Goal: Task Accomplishment & Management: Use online tool/utility

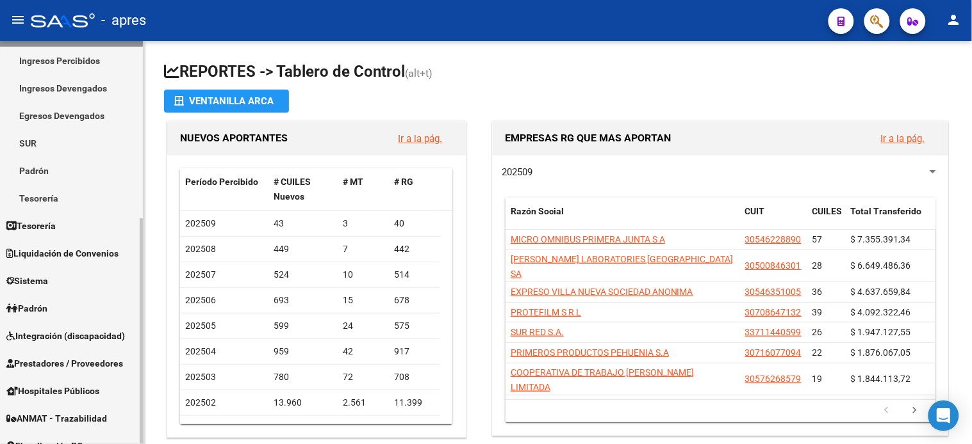
scroll to position [213, 0]
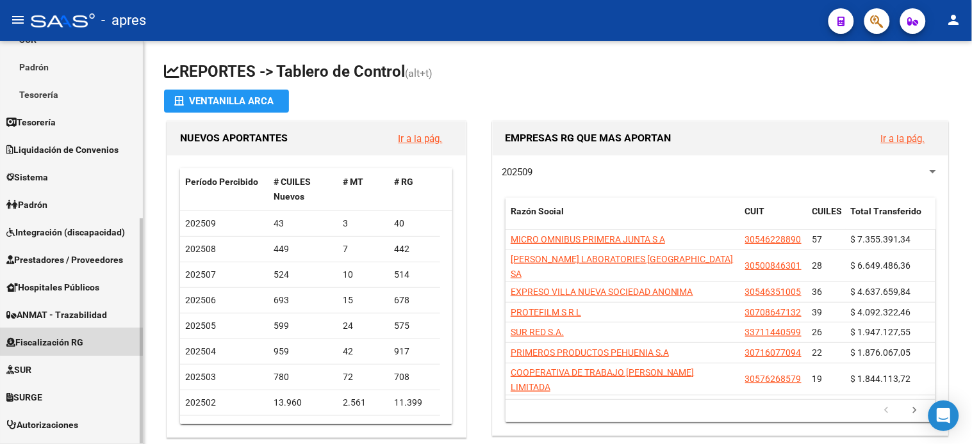
click at [86, 333] on link "Fiscalización RG" at bounding box center [71, 343] width 143 height 28
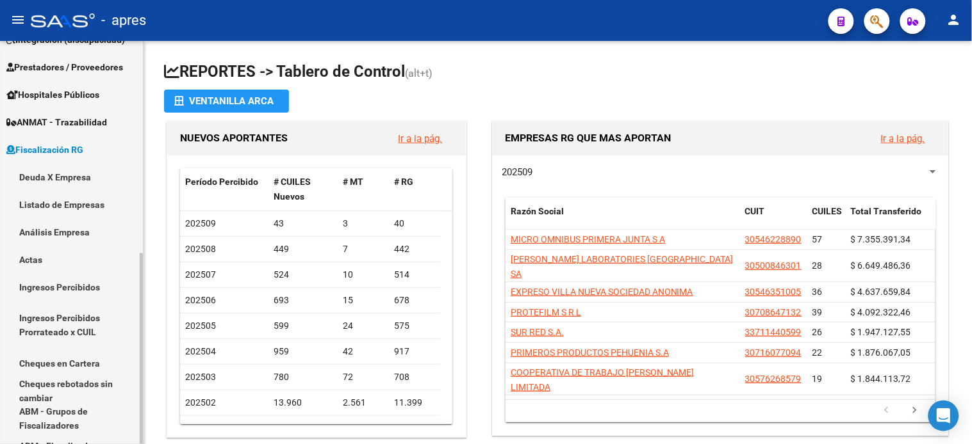
click at [62, 183] on link "Deuda X Empresa" at bounding box center [71, 177] width 143 height 28
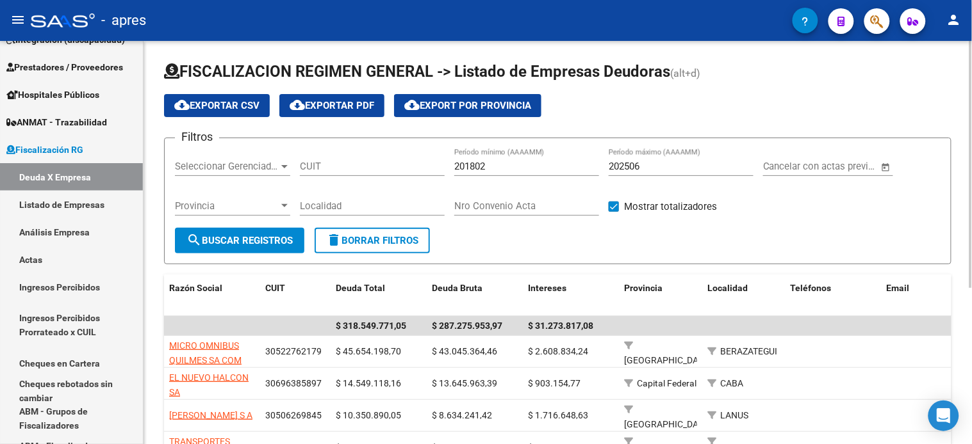
click at [657, 168] on input "202506" at bounding box center [680, 167] width 145 height 12
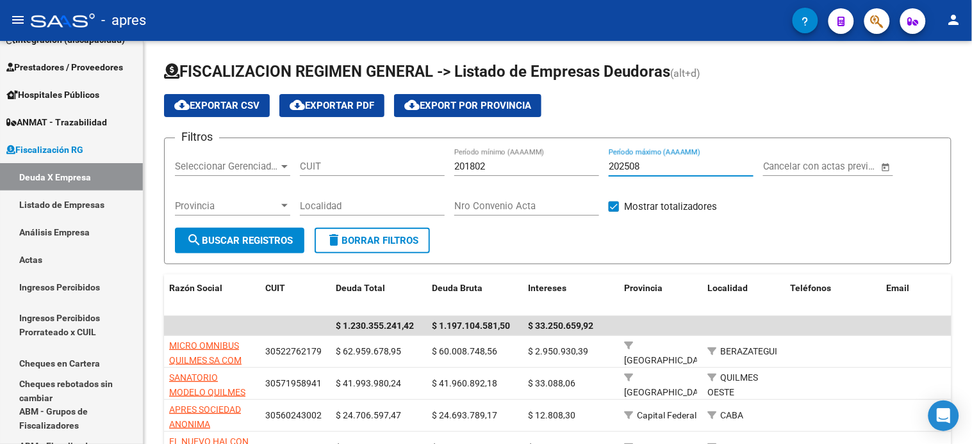
type input "202508"
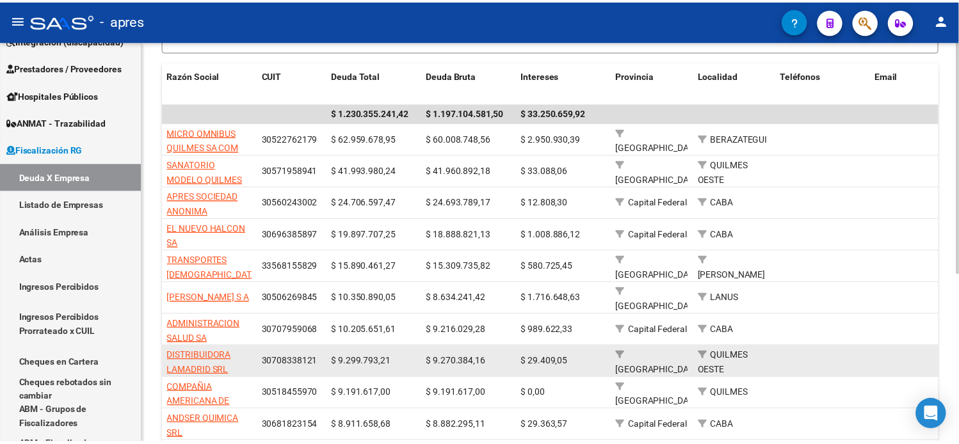
scroll to position [289, 0]
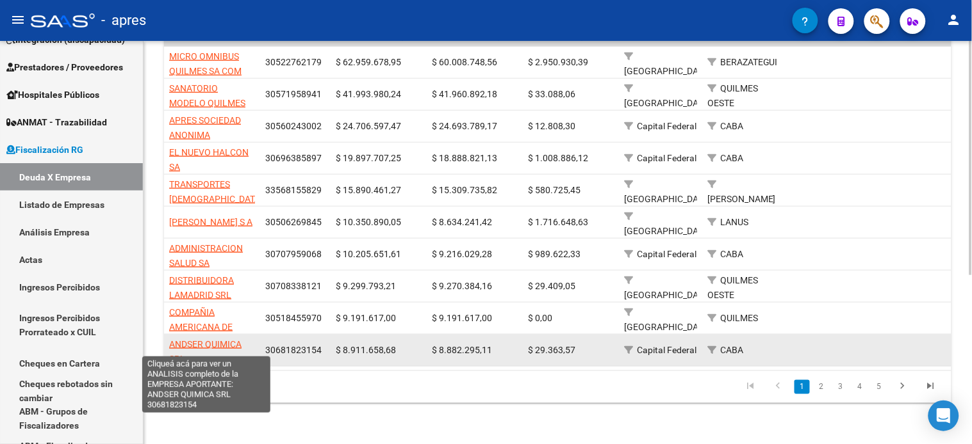
click at [221, 339] on span "ANDSER QUIMICA SRL" at bounding box center [205, 351] width 72 height 25
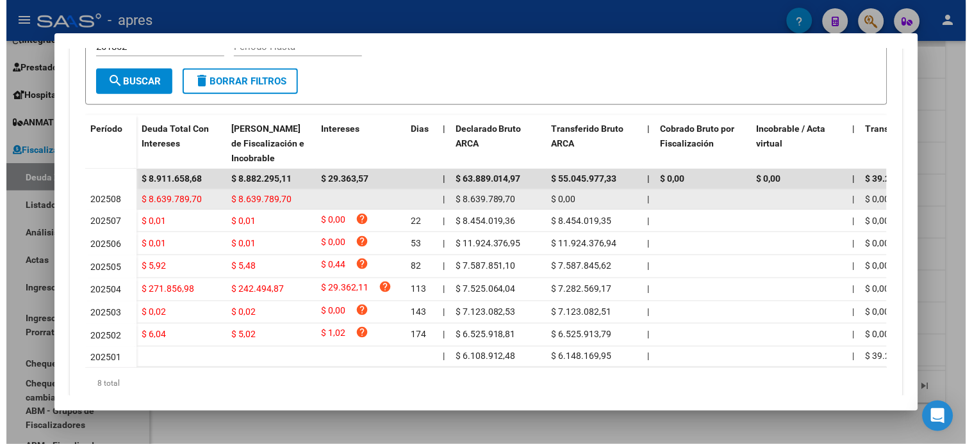
scroll to position [355, 0]
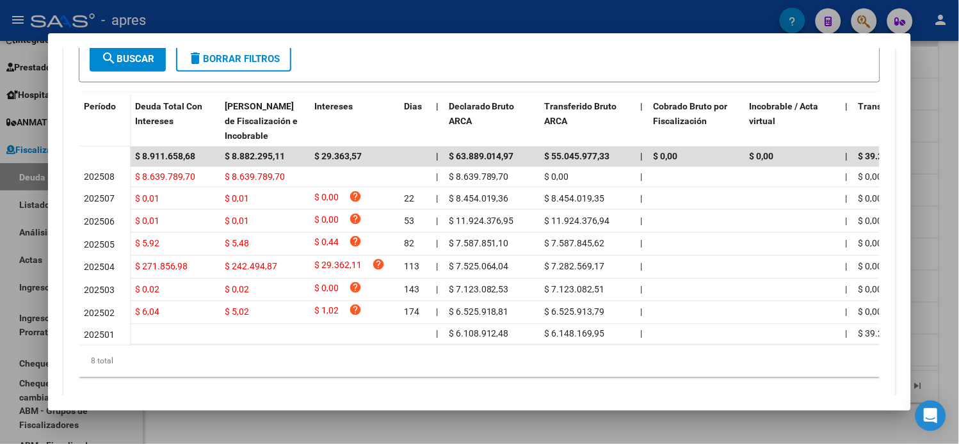
click at [929, 238] on div at bounding box center [479, 222] width 959 height 444
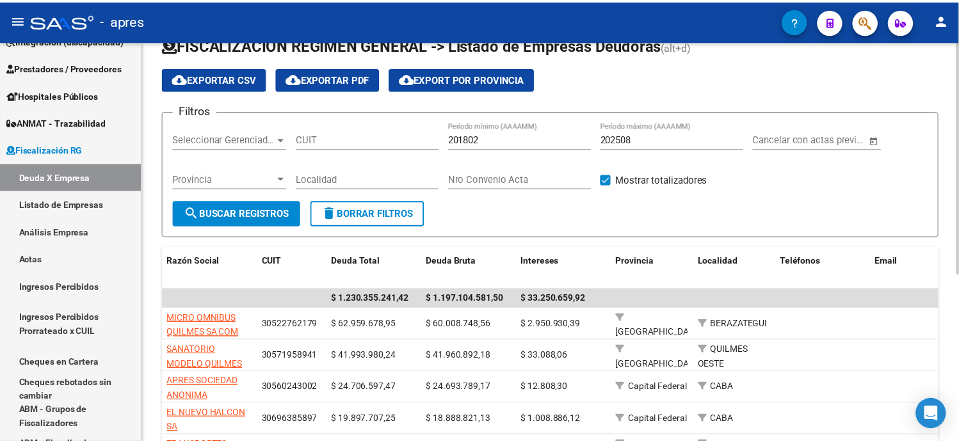
scroll to position [0, 0]
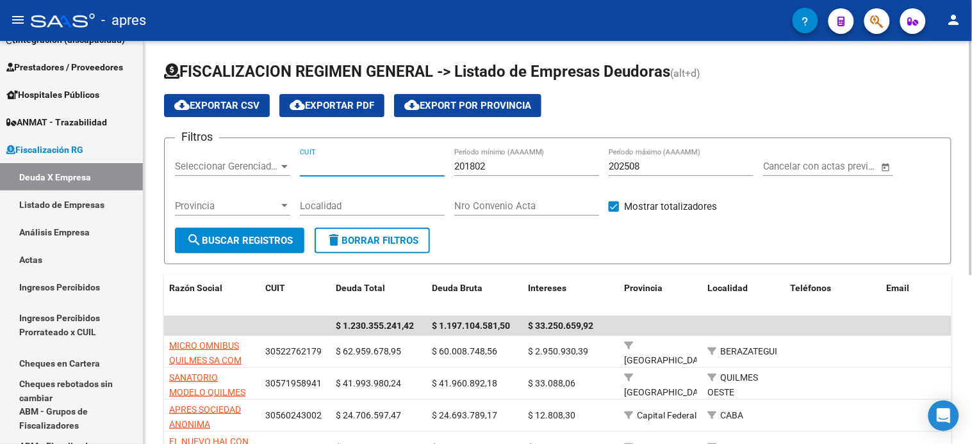
click at [331, 162] on input "CUIT" at bounding box center [372, 167] width 145 height 12
paste input "30-71872179-9"
type input "30-71872179-9"
click at [248, 256] on form "Filtros Seleccionar Gerenciador Seleccionar Gerenciador 30-71872179-9 CUIT 2018…" at bounding box center [557, 201] width 787 height 127
click at [245, 241] on span "search Buscar Registros" at bounding box center [239, 241] width 106 height 12
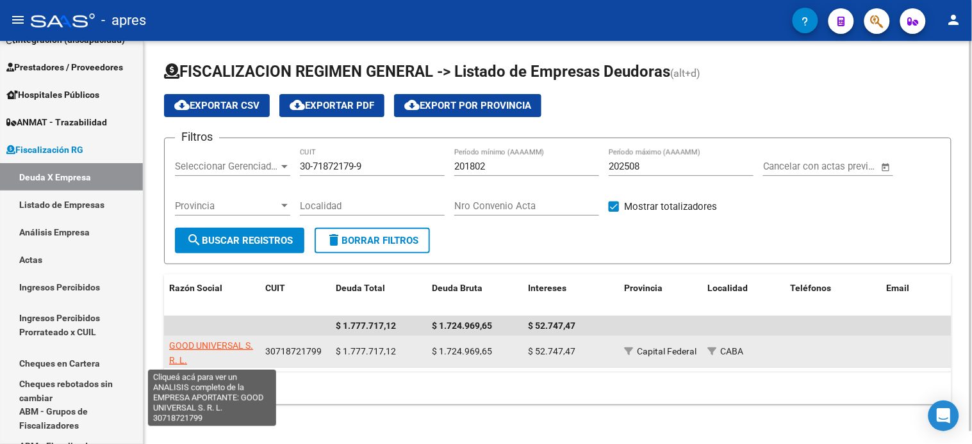
click at [229, 346] on span "GOOD UNIVERSAL S. R. L." at bounding box center [211, 353] width 84 height 25
type textarea "30718721799"
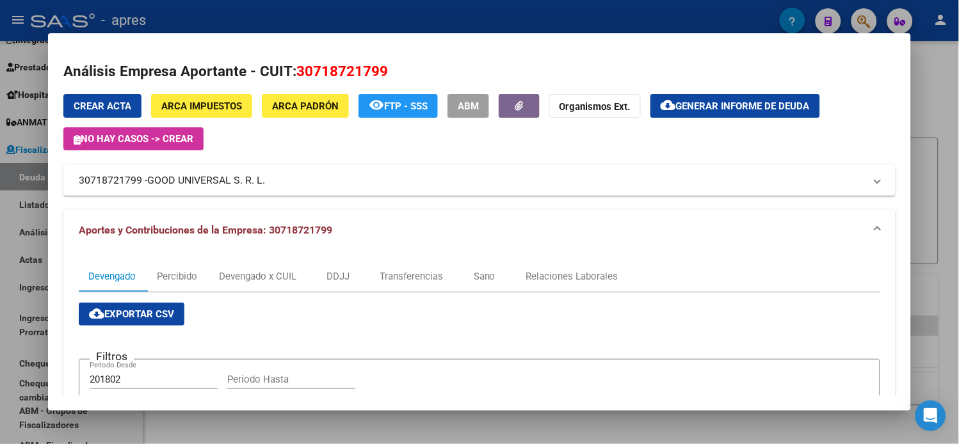
click at [724, 105] on span "Generar informe de deuda" at bounding box center [743, 107] width 134 height 12
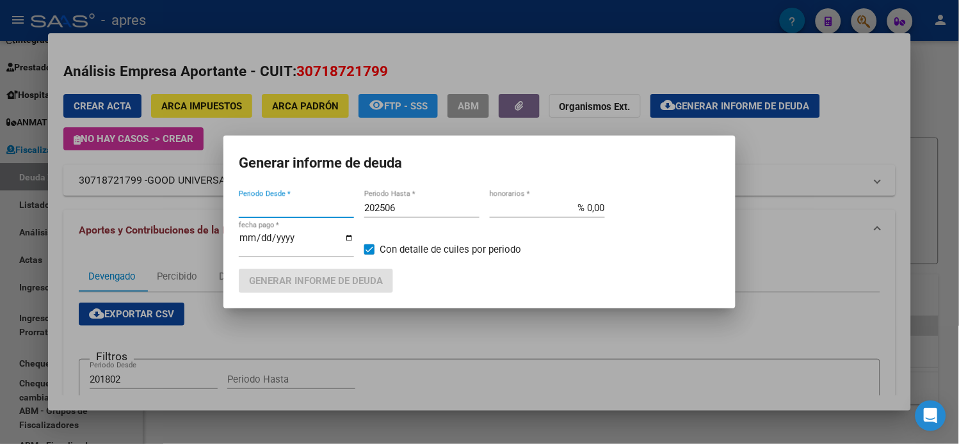
type input "201802"
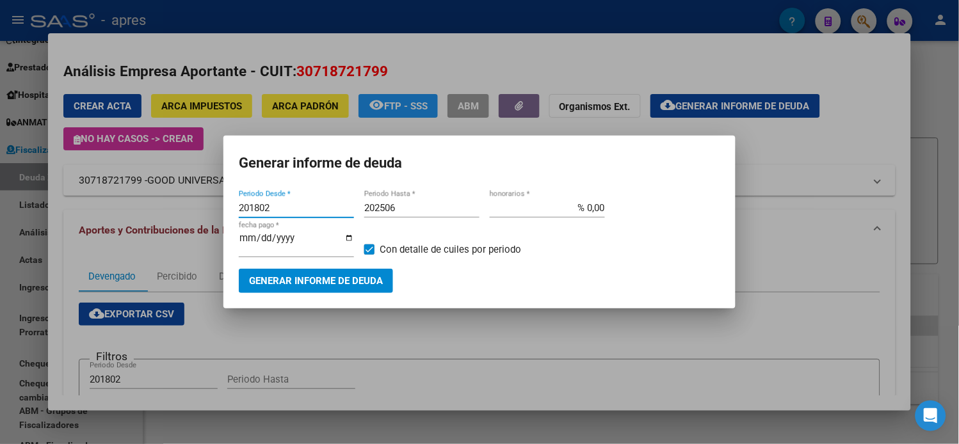
click at [410, 209] on input "202506" at bounding box center [421, 208] width 115 height 12
type input "202508"
click at [347, 284] on button "Generar informe de deuda" at bounding box center [316, 281] width 154 height 24
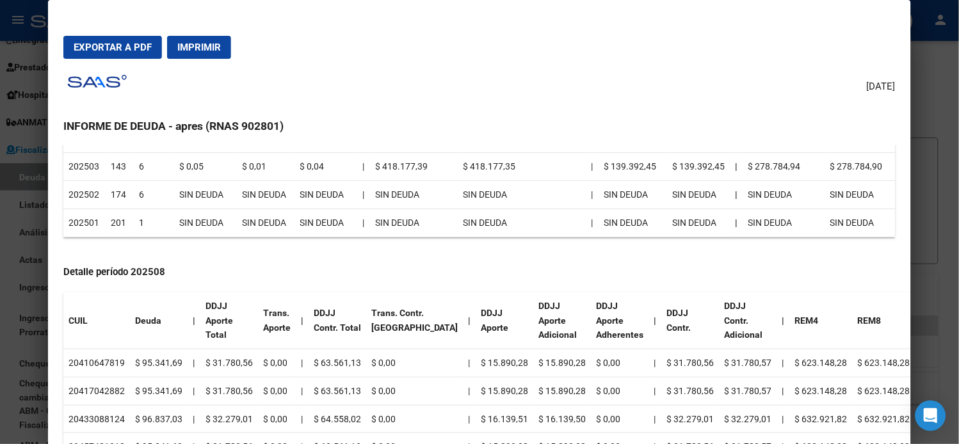
scroll to position [355, 0]
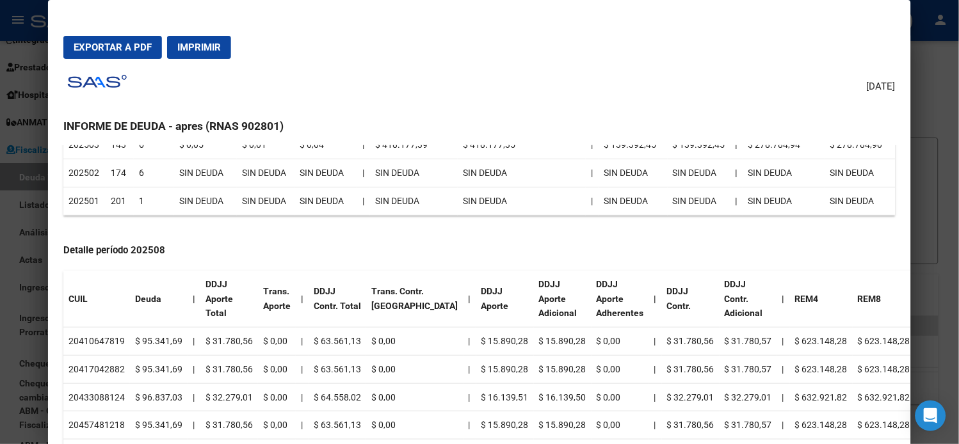
click at [111, 340] on td "20410647819" at bounding box center [96, 342] width 67 height 28
copy td "20410647819"
click at [113, 366] on td "20417042882" at bounding box center [96, 369] width 67 height 28
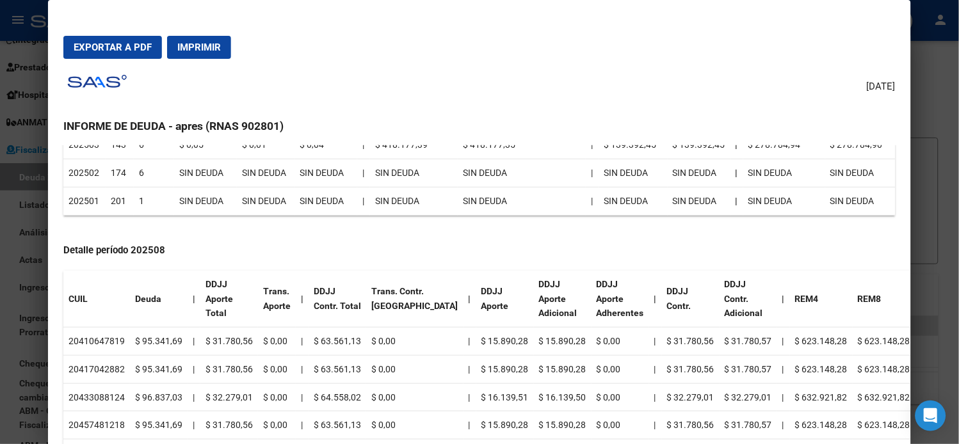
copy td "20417042882"
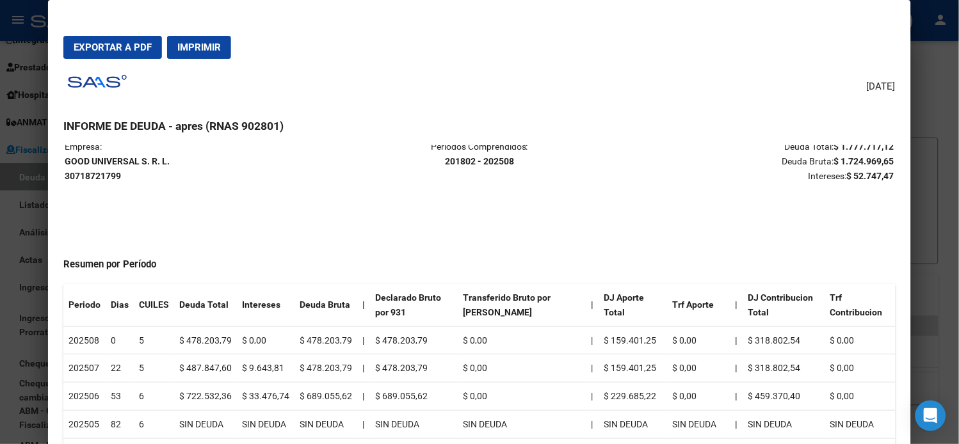
scroll to position [0, 0]
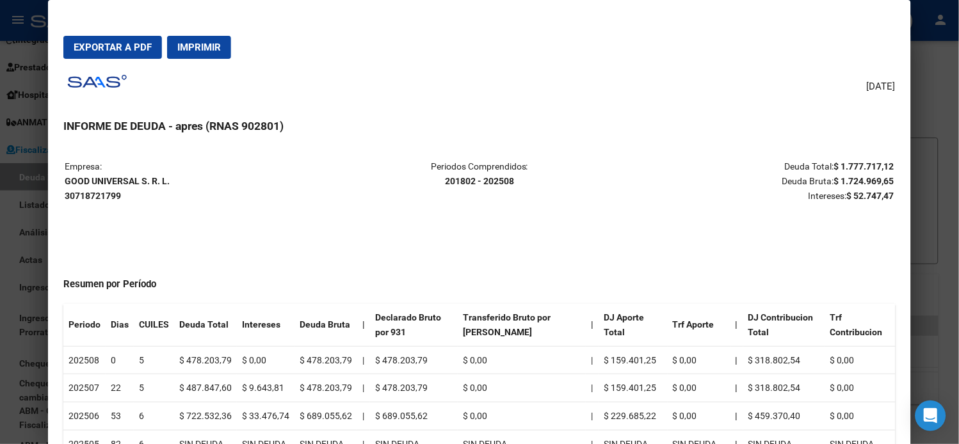
drag, startPoint x: 60, startPoint y: 183, endPoint x: 167, endPoint y: 184, distance: 107.0
click at [167, 184] on p "Empresa: GOOD UNIVERSAL S. R. L. 30718721799" at bounding box center [203, 181] width 276 height 44
copy strong "GOOD UNIVERSAL S. R. L."
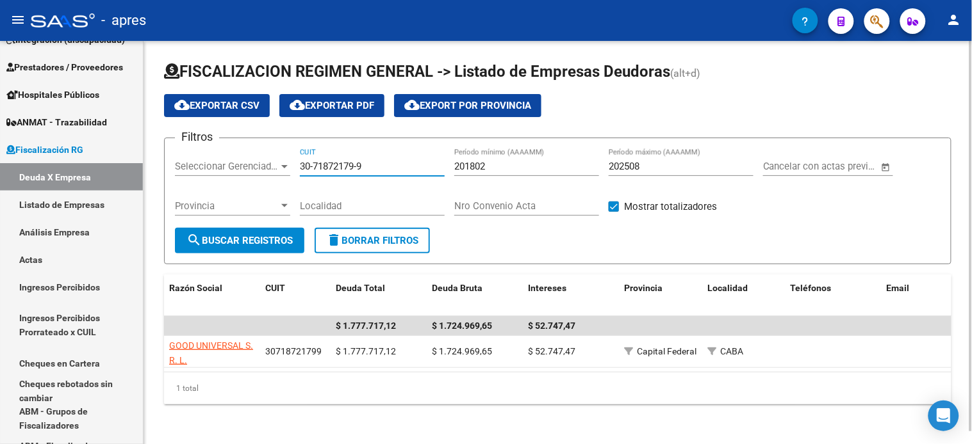
click at [370, 161] on input "30-71872179-9" at bounding box center [372, 167] width 145 height 12
paste input "688889-0"
type input "30-71688889-0"
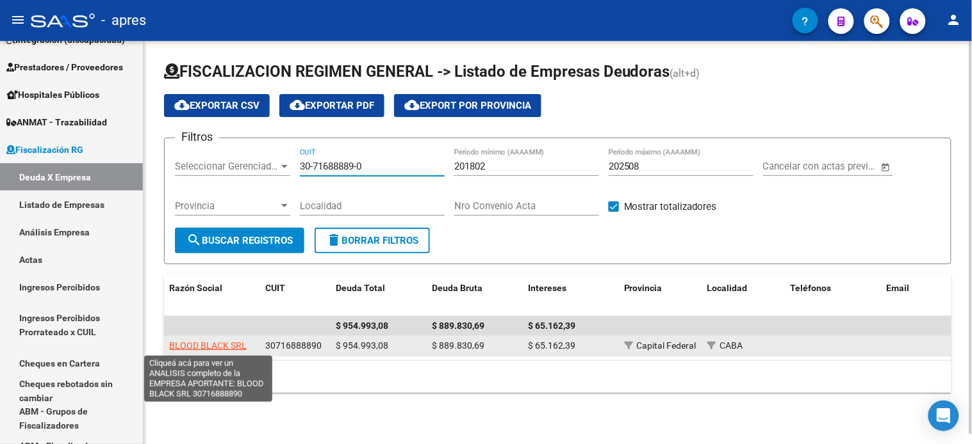
click at [231, 342] on span "BLOOD BLACK SRL" at bounding box center [207, 346] width 77 height 10
type textarea "30716888890"
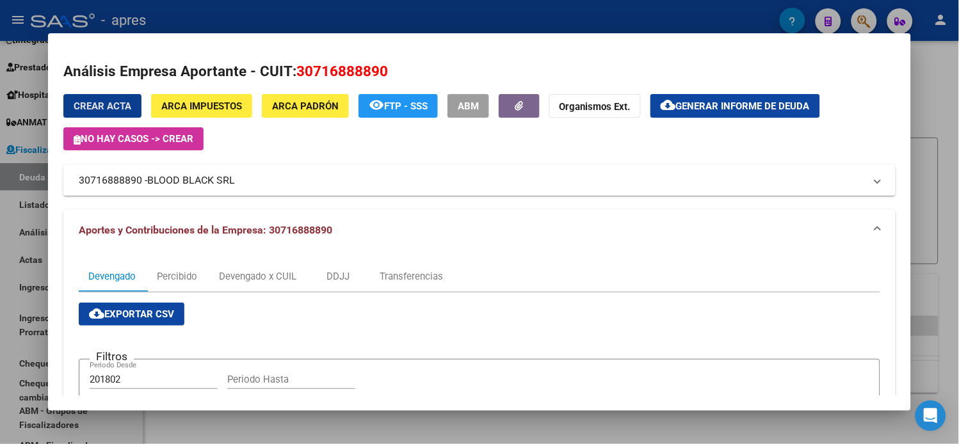
click at [706, 109] on span "Generar informe de deuda" at bounding box center [743, 107] width 134 height 12
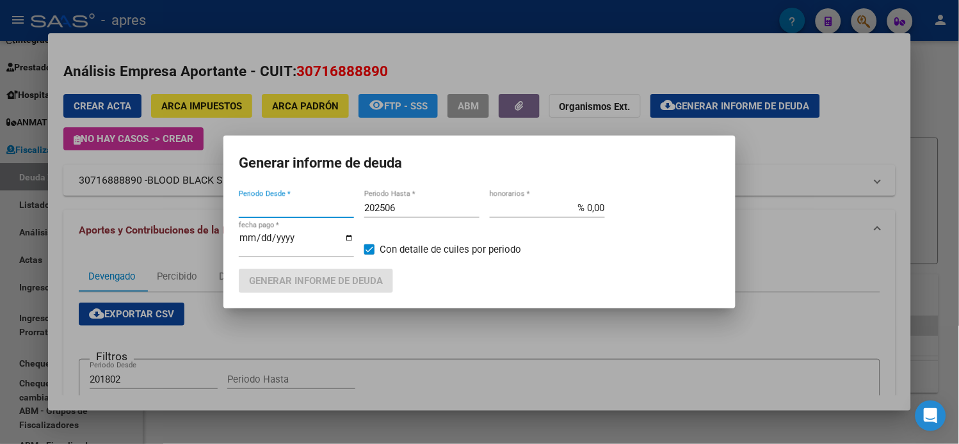
type input "201802"
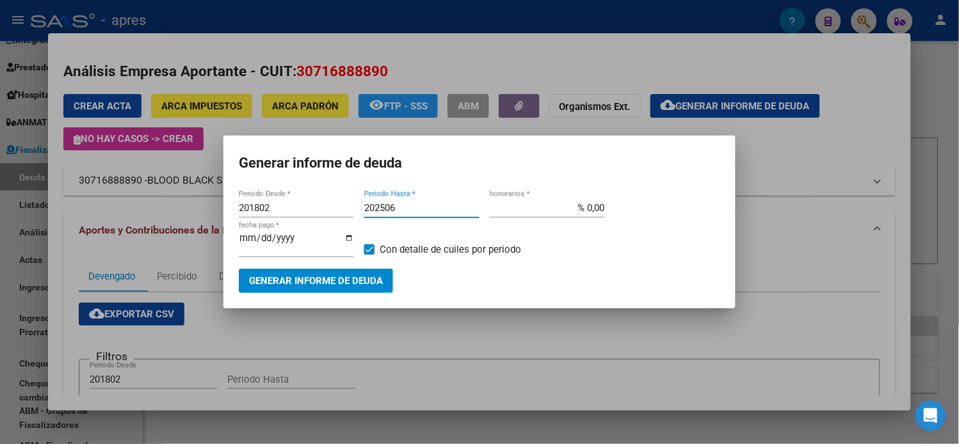
click at [427, 208] on input "202506" at bounding box center [421, 208] width 115 height 12
type input "202508"
click at [332, 276] on span "Generar informe de deuda" at bounding box center [316, 282] width 134 height 12
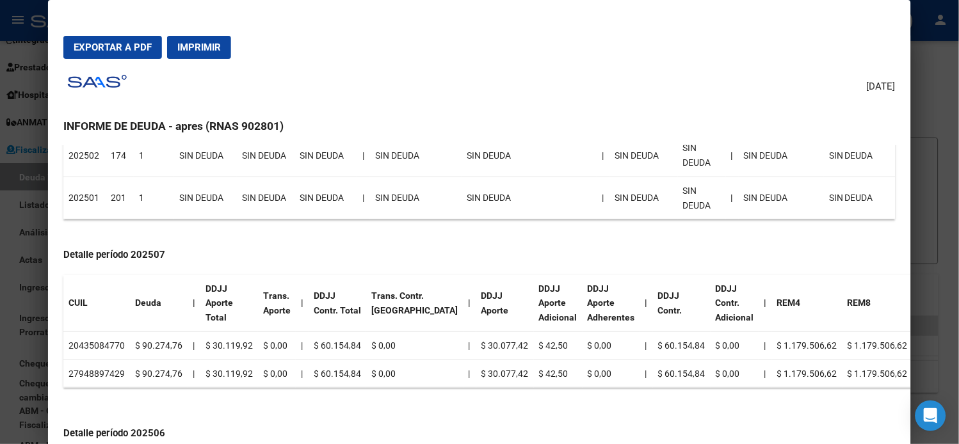
scroll to position [427, 0]
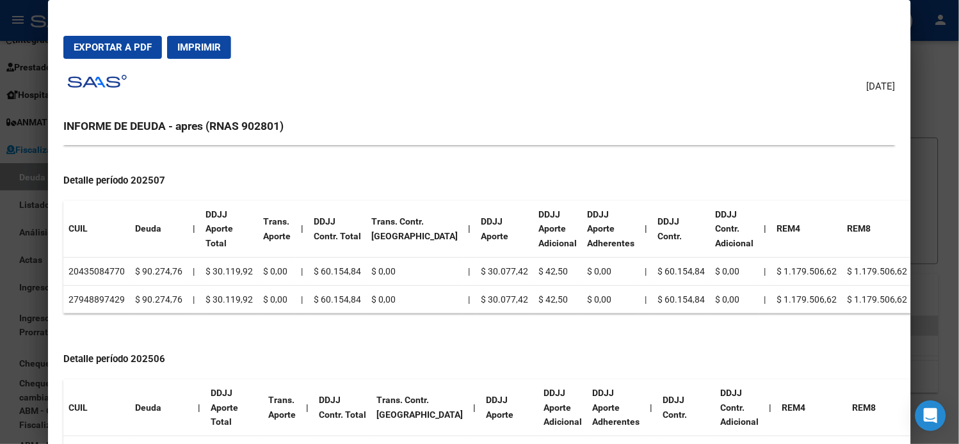
click at [110, 271] on td "20435084770" at bounding box center [96, 271] width 67 height 28
copy td "20435084770"
click at [94, 297] on td "27948897429" at bounding box center [96, 300] width 67 height 28
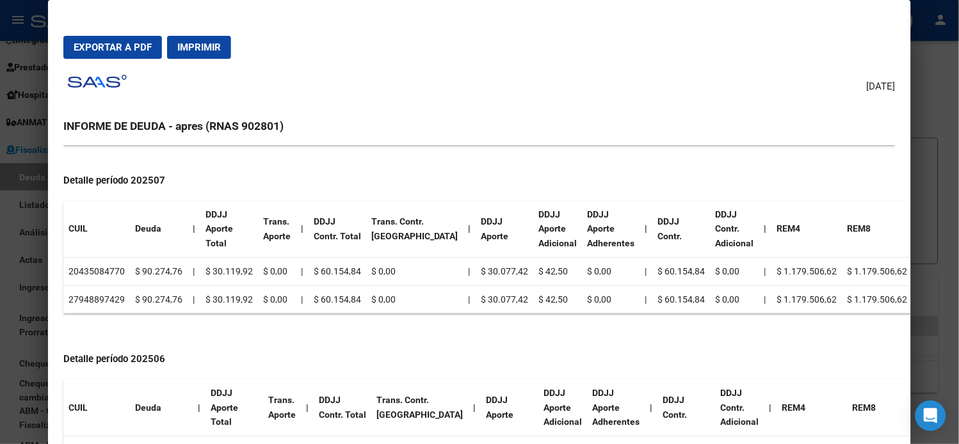
copy td "27948897429"
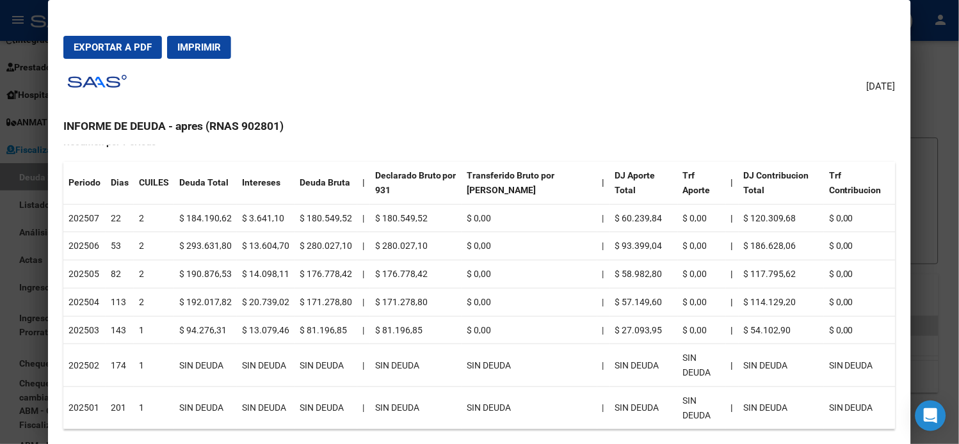
scroll to position [0, 0]
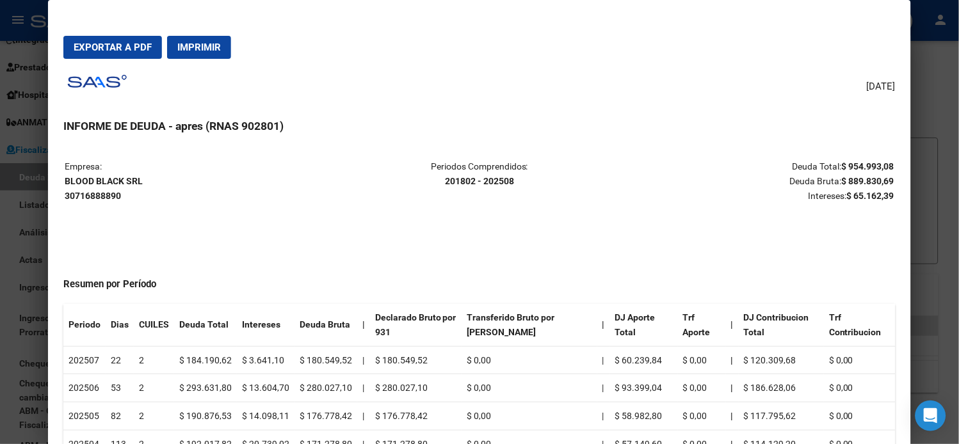
drag, startPoint x: 134, startPoint y: 179, endPoint x: 58, endPoint y: 179, distance: 76.2
click at [65, 179] on strong "BLOOD BLACK SRL 30716888890" at bounding box center [104, 188] width 78 height 25
click at [66, 177] on strong "BLOOD BLACK SRL 30716888890" at bounding box center [104, 188] width 78 height 25
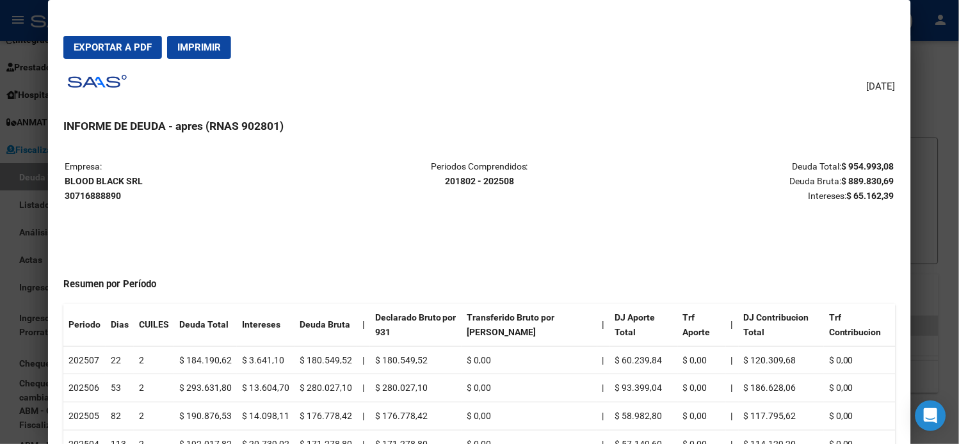
click at [66, 177] on strong "BLOOD BLACK SRL 30716888890" at bounding box center [104, 188] width 78 height 25
copy strong "BLOOD BLACK SRL"
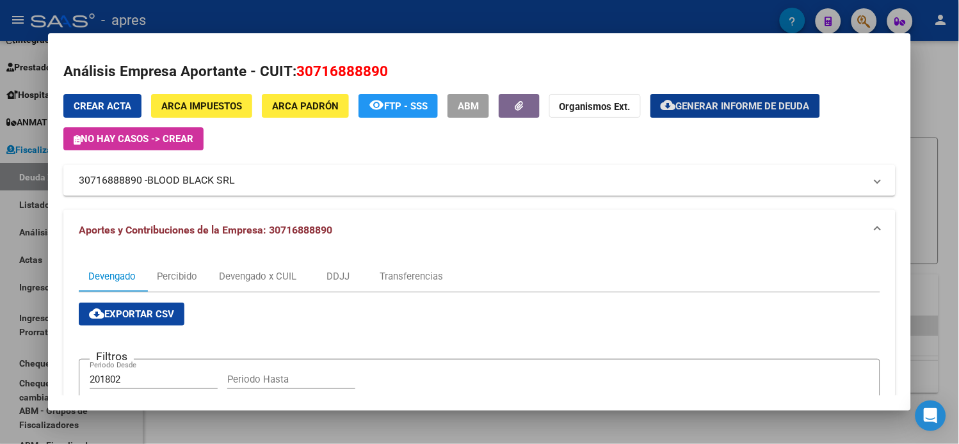
click at [28, 71] on div at bounding box center [479, 222] width 959 height 444
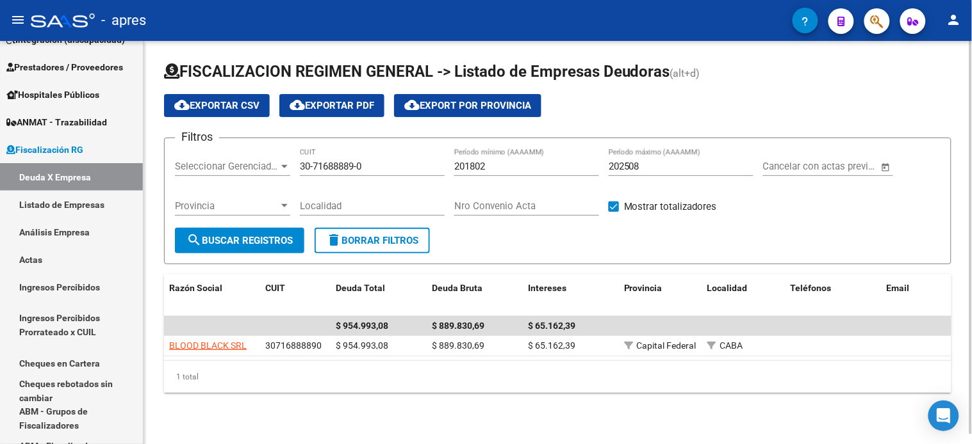
click at [351, 163] on input "30-71688889-0" at bounding box center [372, 167] width 145 height 12
paste input "65710560-7"
type input "30-65710560-7"
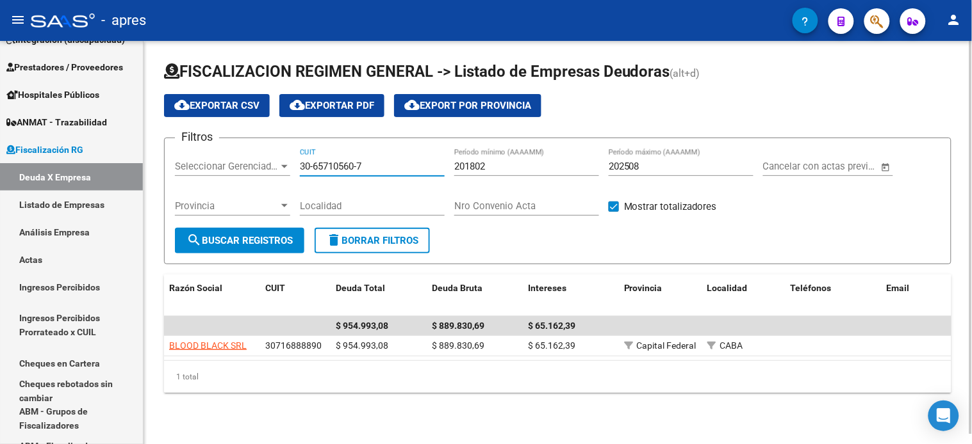
click at [263, 243] on span "search Buscar Registros" at bounding box center [239, 241] width 106 height 12
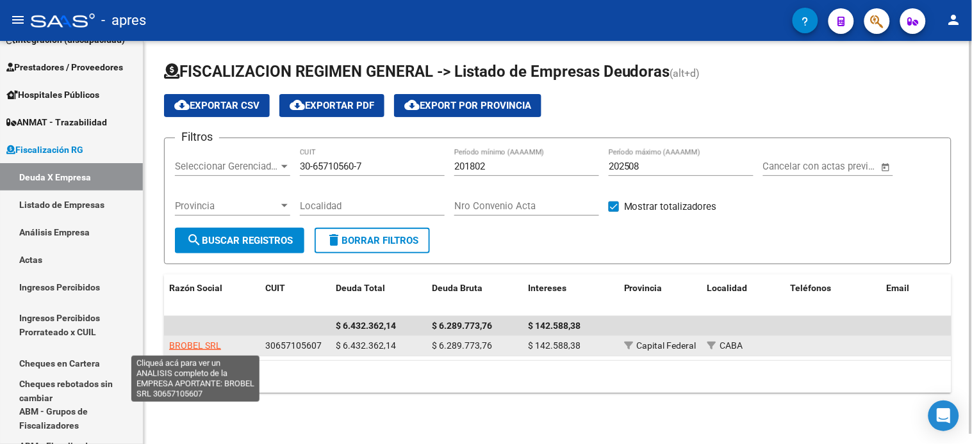
click at [210, 343] on span "BROBEL SRL" at bounding box center [195, 346] width 52 height 10
type textarea "30657105607"
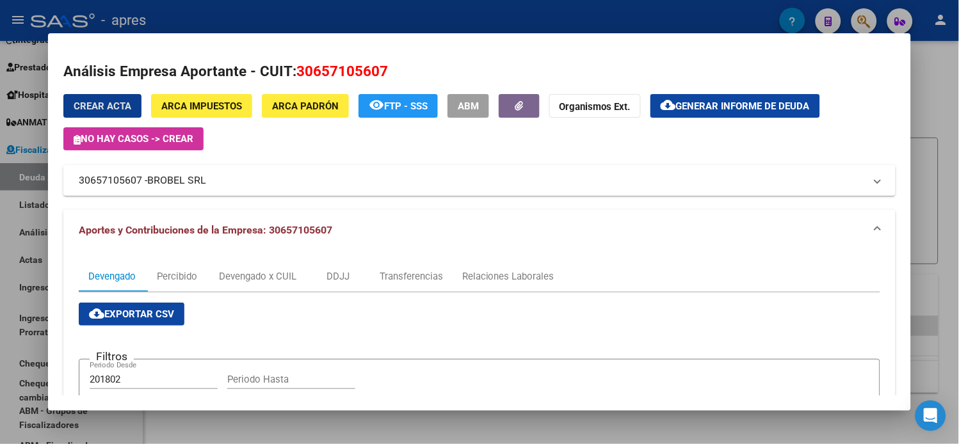
click at [282, 181] on mat-panel-title "30657105607 - BROBEL SRL" at bounding box center [472, 180] width 786 height 15
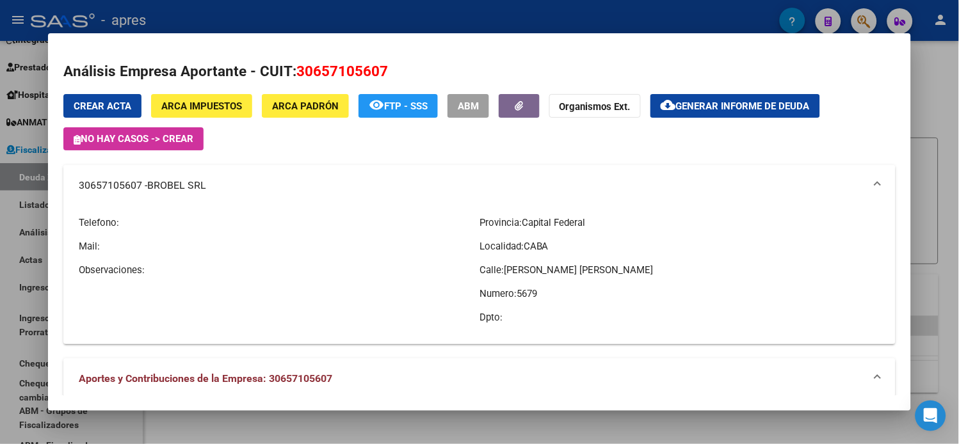
click at [282, 181] on mat-panel-title "30657105607 - BROBEL SRL" at bounding box center [472, 185] width 786 height 15
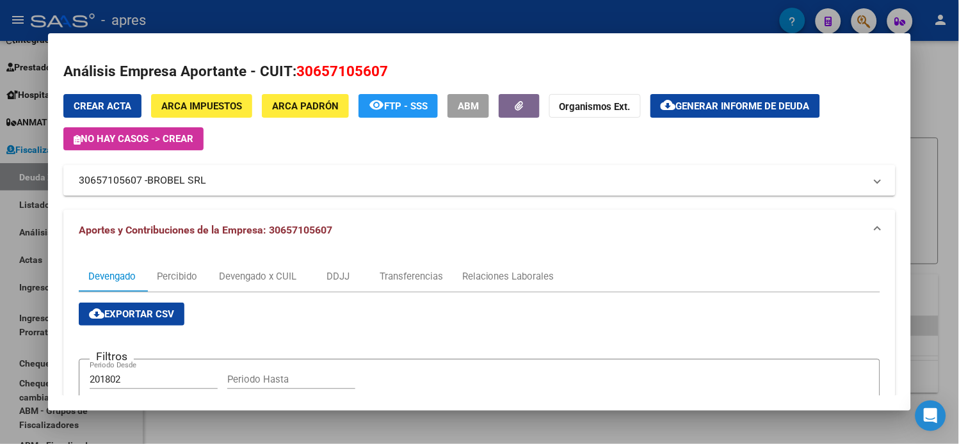
click at [701, 105] on span "Generar informe de deuda" at bounding box center [743, 107] width 134 height 12
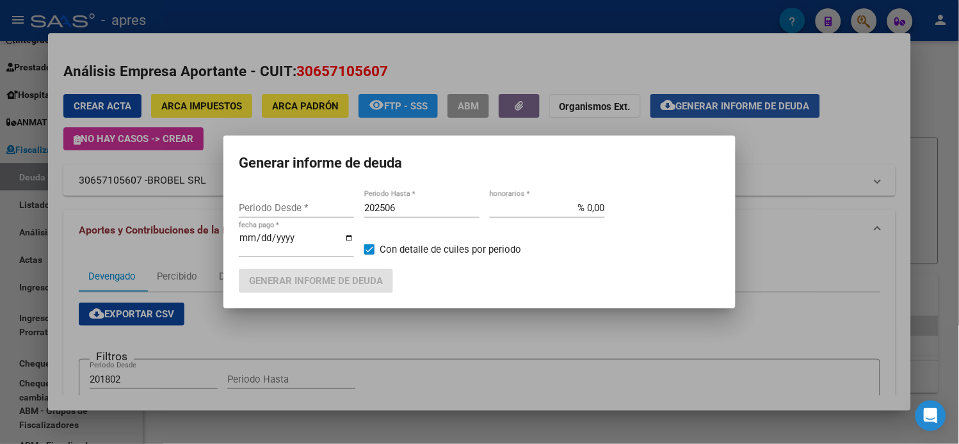
type input "201802"
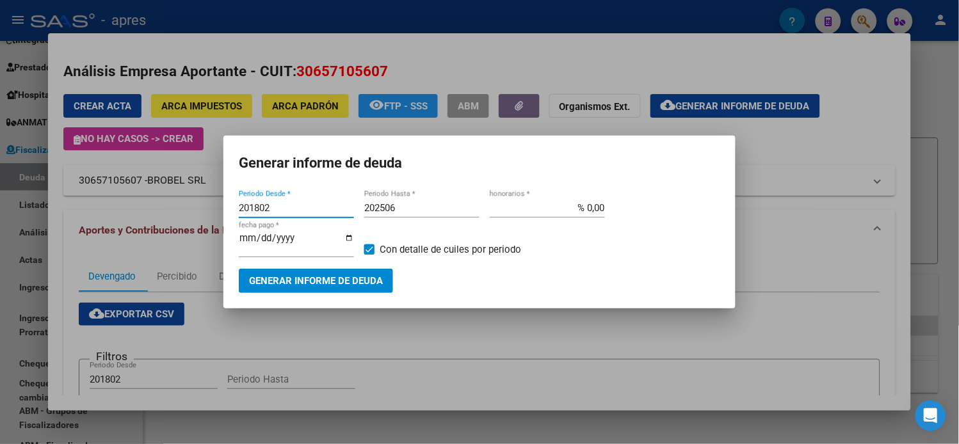
click at [414, 210] on input "202506" at bounding box center [421, 208] width 115 height 12
type input "202508"
click at [380, 276] on span "Generar informe de deuda" at bounding box center [316, 282] width 134 height 12
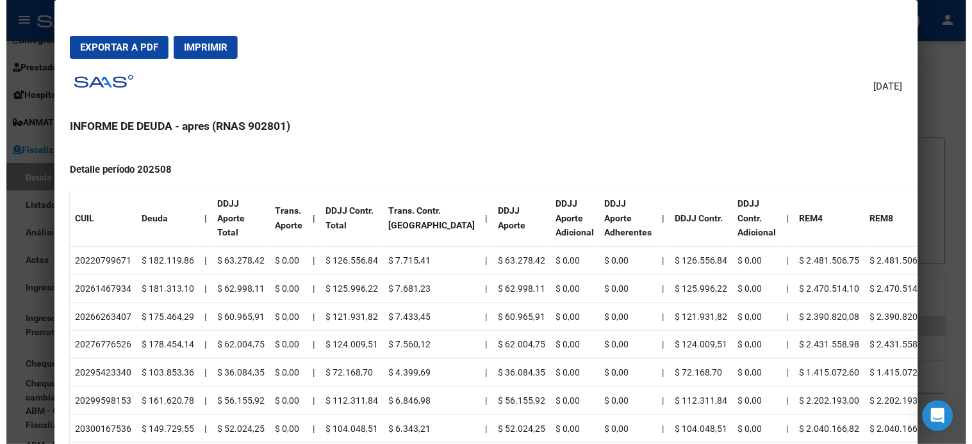
scroll to position [427, 0]
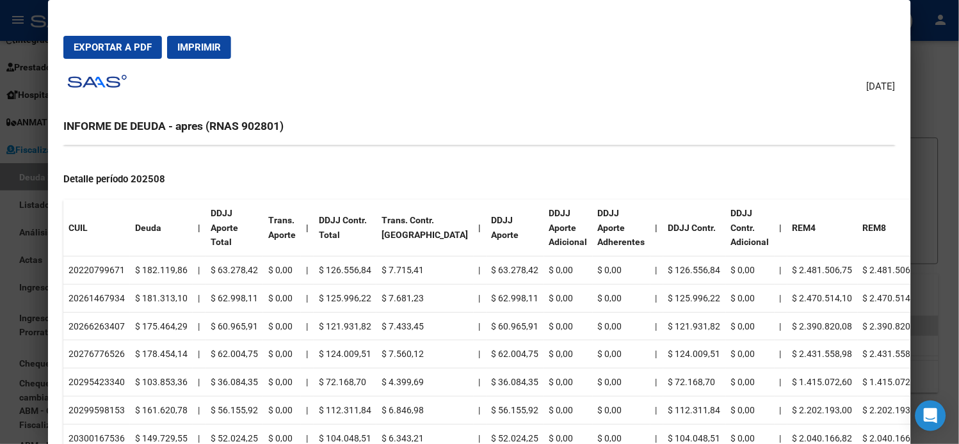
click at [106, 268] on td "20220799671" at bounding box center [96, 271] width 67 height 28
copy td "20220799671"
click at [9, 52] on div at bounding box center [479, 222] width 959 height 444
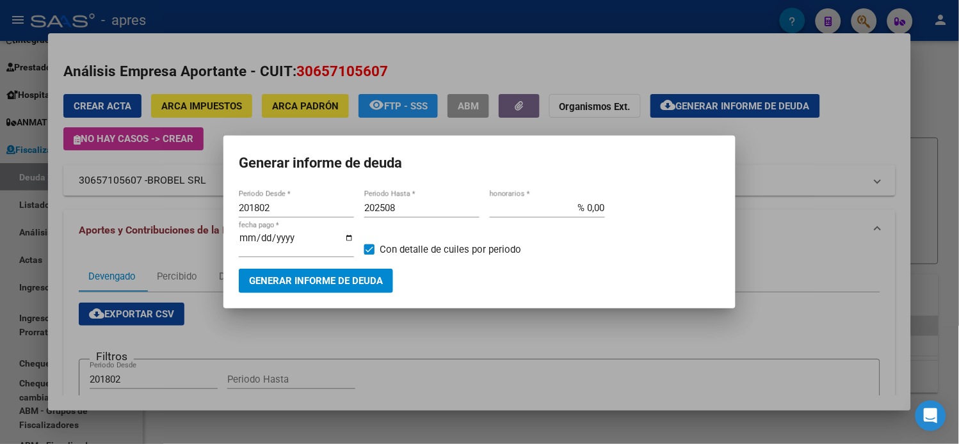
click at [30, 155] on div at bounding box center [479, 222] width 959 height 444
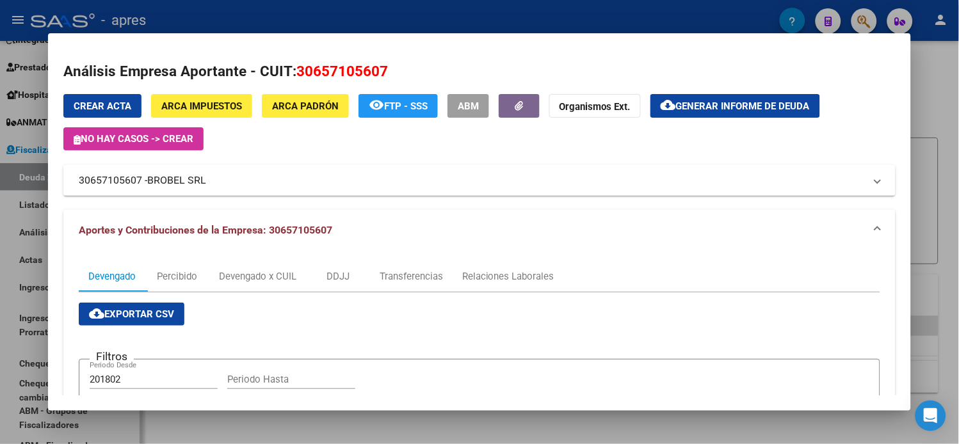
click at [22, 197] on div at bounding box center [479, 222] width 959 height 444
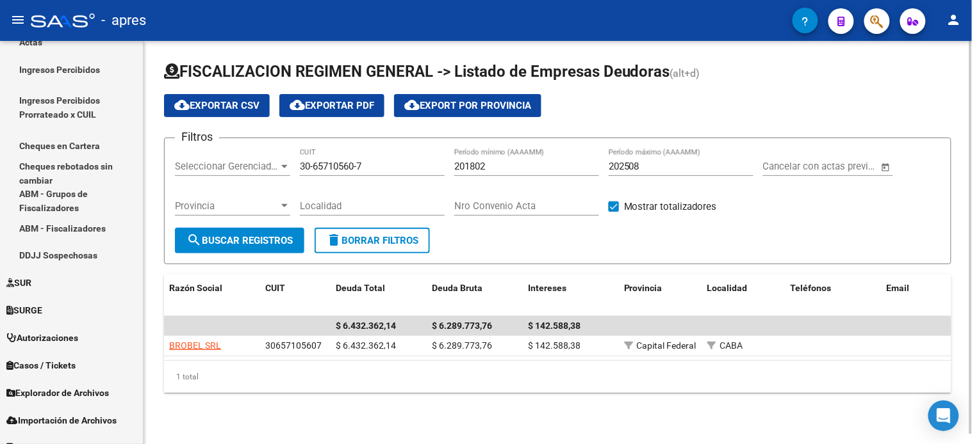
scroll to position [448, 0]
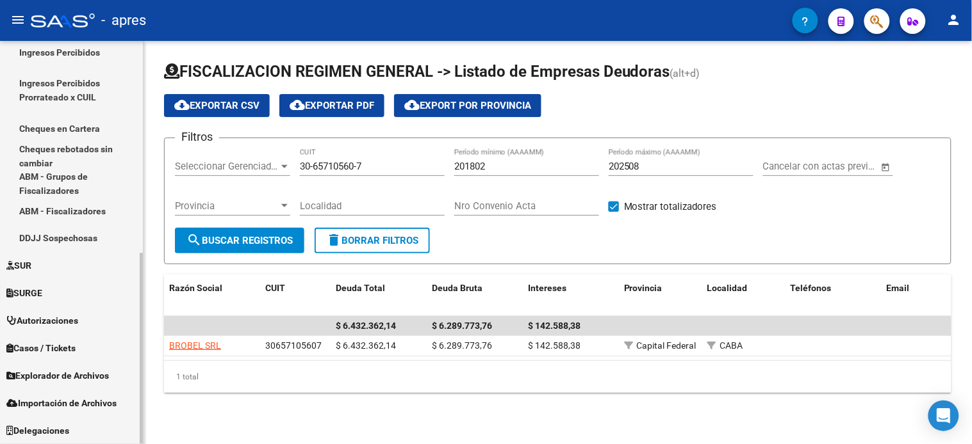
click at [71, 375] on span "Explorador de Archivos" at bounding box center [57, 377] width 102 height 14
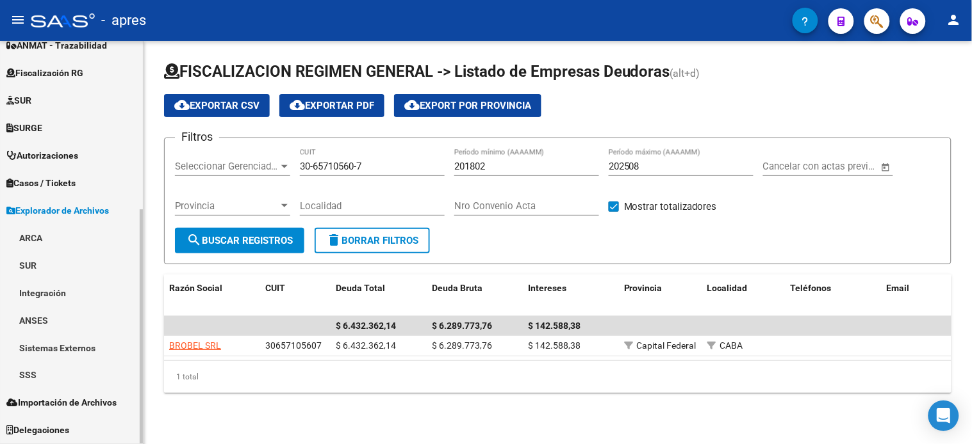
scroll to position [289, 0]
click at [48, 245] on link "ARCA" at bounding box center [71, 239] width 143 height 28
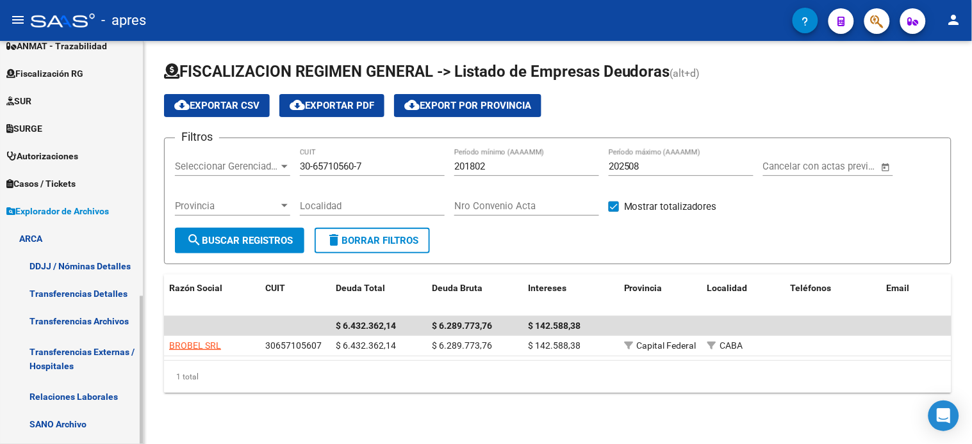
click at [84, 209] on span "Explorador de Archivos" at bounding box center [57, 211] width 102 height 14
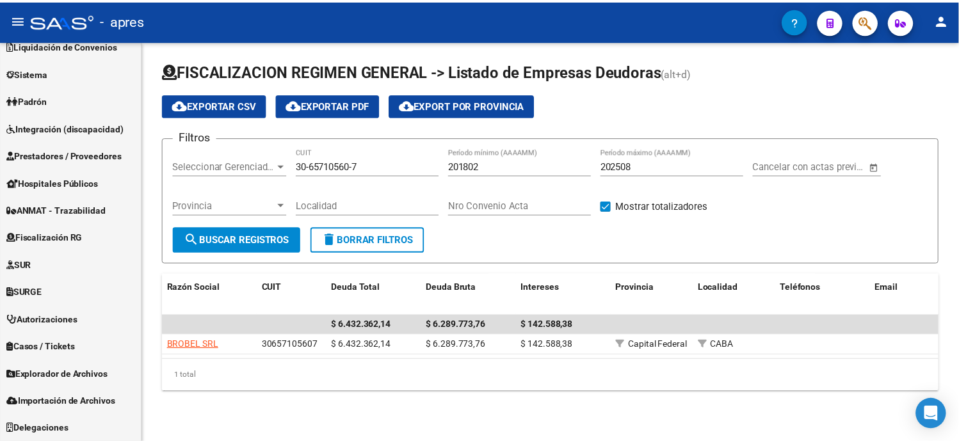
scroll to position [124, 0]
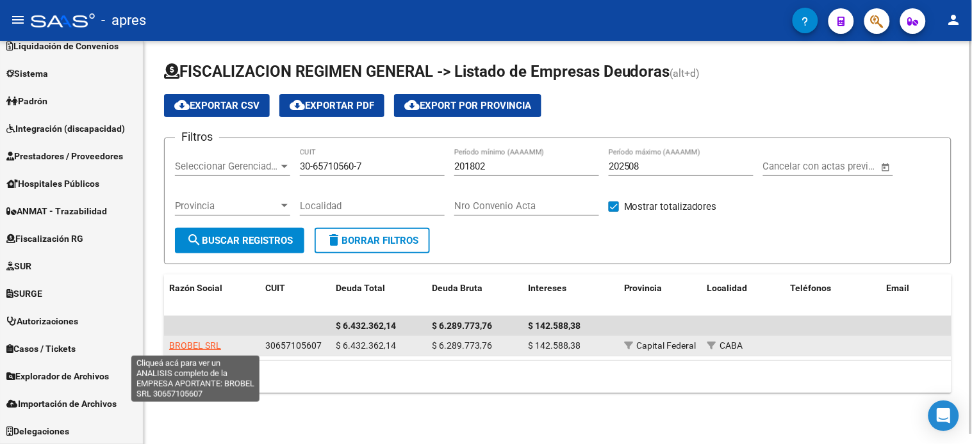
click at [204, 341] on span "BROBEL SRL" at bounding box center [195, 346] width 52 height 10
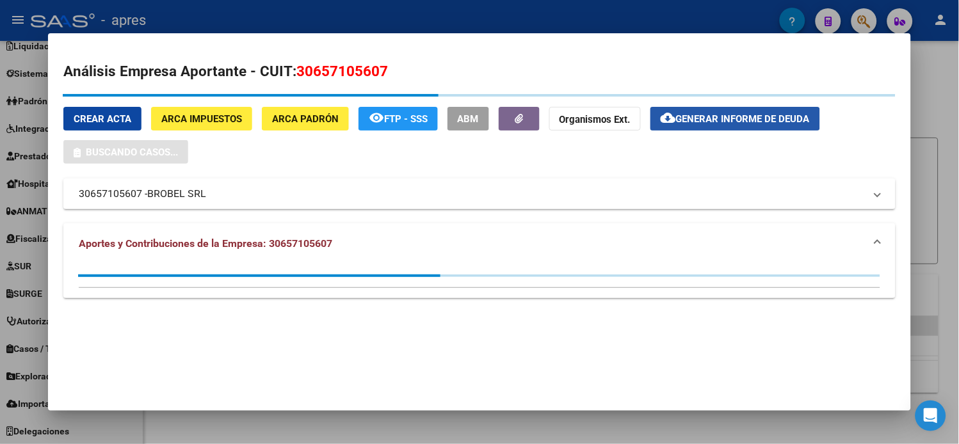
click at [688, 107] on button "cloud_download Generar informe de deuda" at bounding box center [736, 119] width 170 height 24
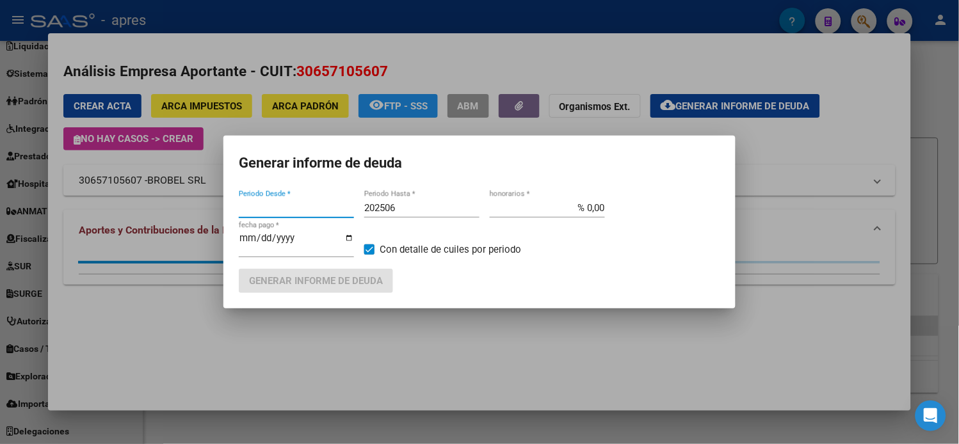
click at [402, 214] on input "202506" at bounding box center [421, 208] width 115 height 12
type input "201802"
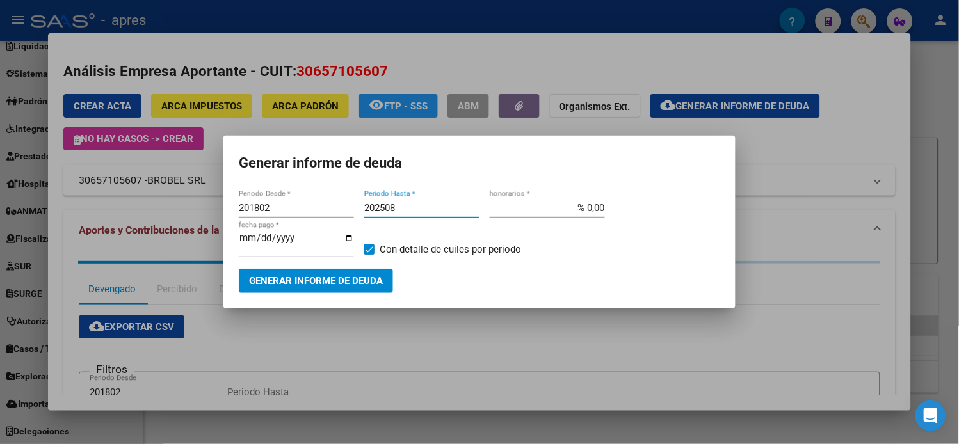
type input "202508"
click at [364, 277] on span "Generar informe de deuda" at bounding box center [316, 282] width 134 height 12
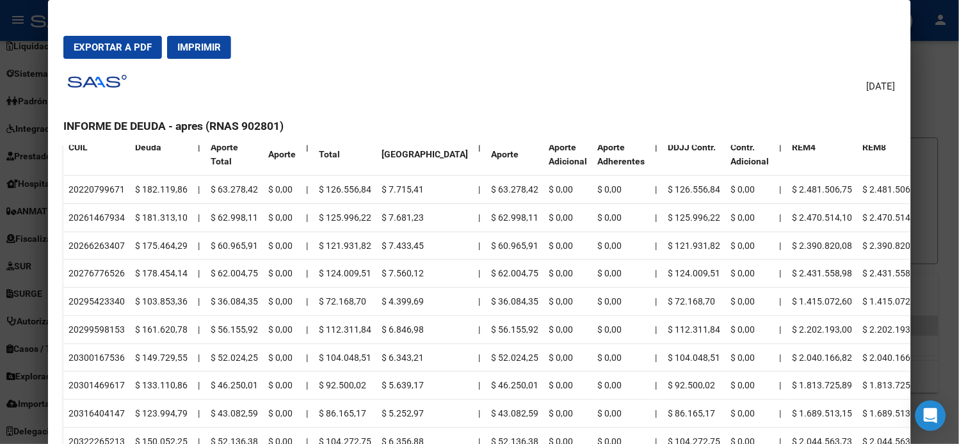
scroll to position [427, 0]
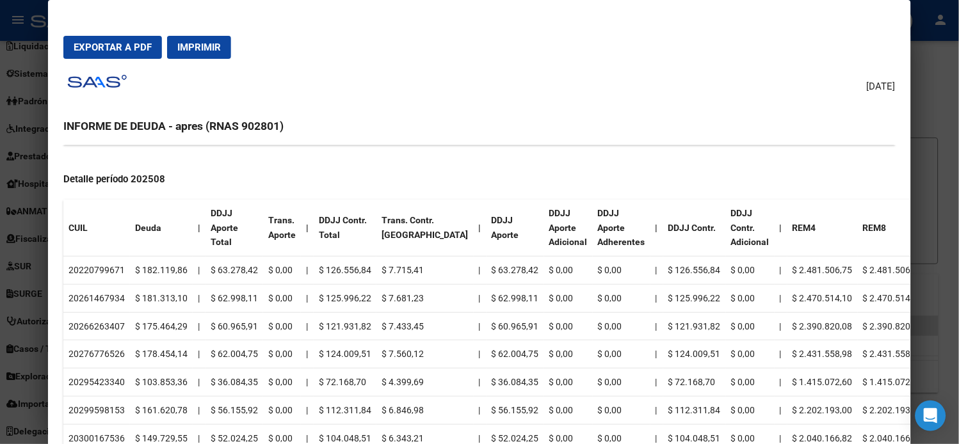
click at [103, 272] on td "20220799671" at bounding box center [96, 271] width 67 height 28
copy td "20220799671"
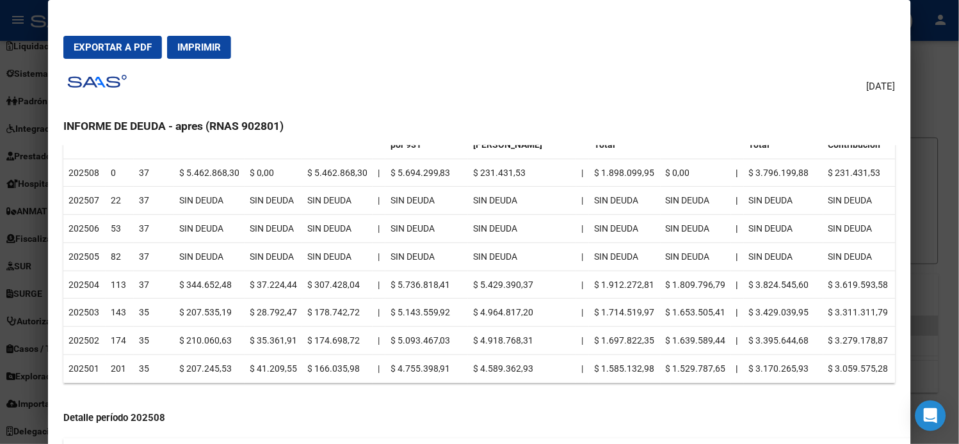
scroll to position [213, 0]
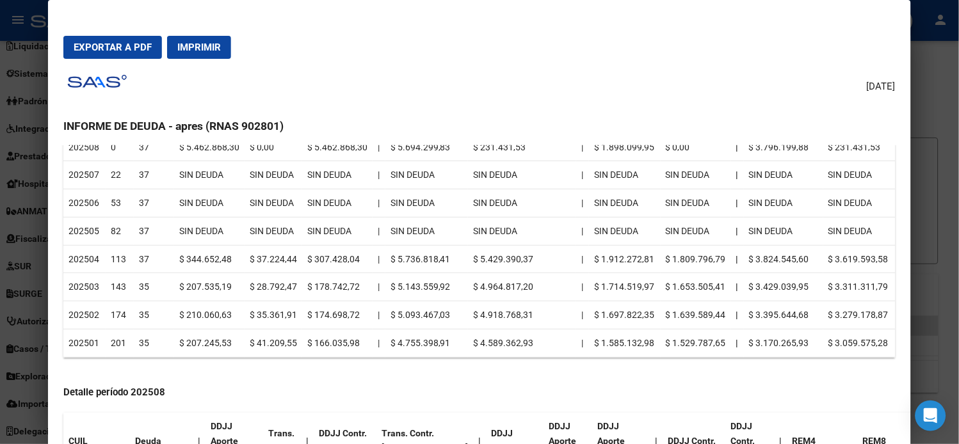
click at [503, 258] on td "$ 5.429.390,37" at bounding box center [522, 259] width 108 height 28
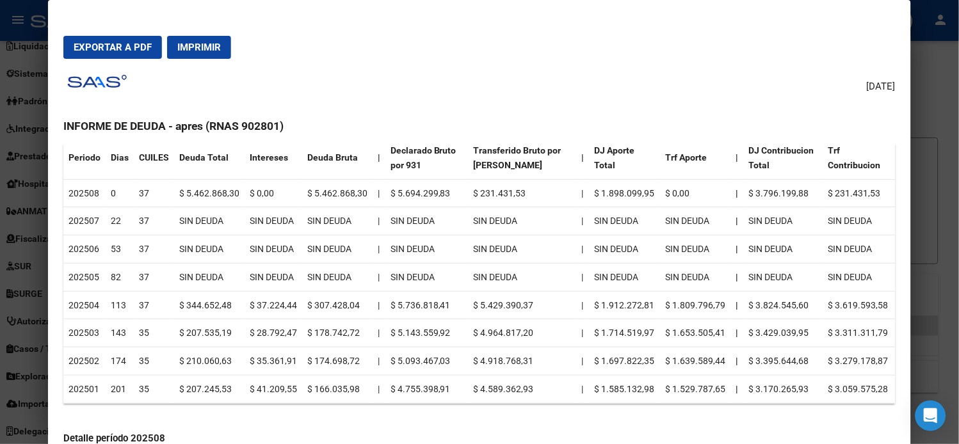
scroll to position [142, 0]
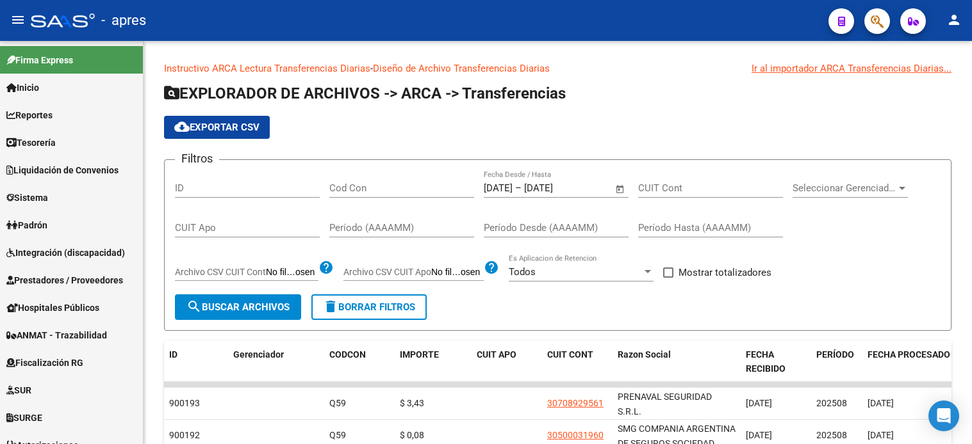
click at [215, 221] on div "CUIT Apo" at bounding box center [247, 224] width 145 height 28
paste input "30-65710560-7"
type input "30-65710560-7"
click at [598, 195] on div "01/09/2025 01/09/2025 – 10/09/2025 10/09/2025 Fecha Desde / Hasta" at bounding box center [548, 184] width 129 height 28
click at [612, 191] on span "Open calendar" at bounding box center [620, 189] width 31 height 31
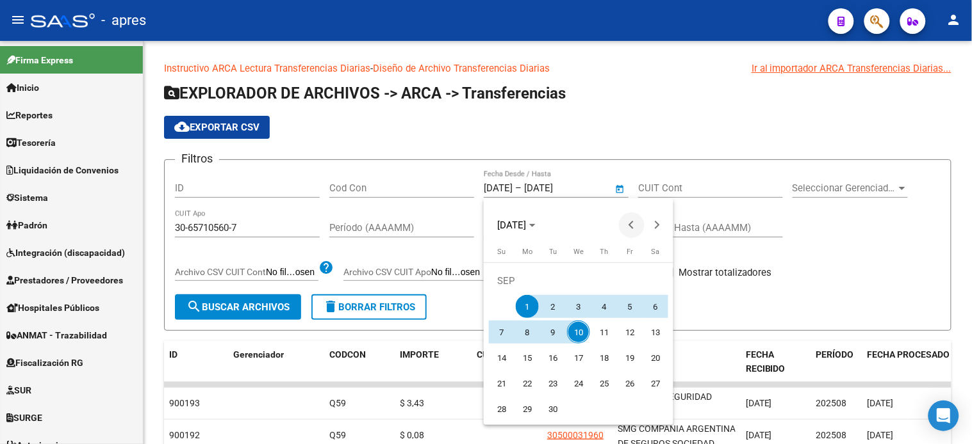
click at [630, 227] on span "Previous month" at bounding box center [632, 226] width 26 height 26
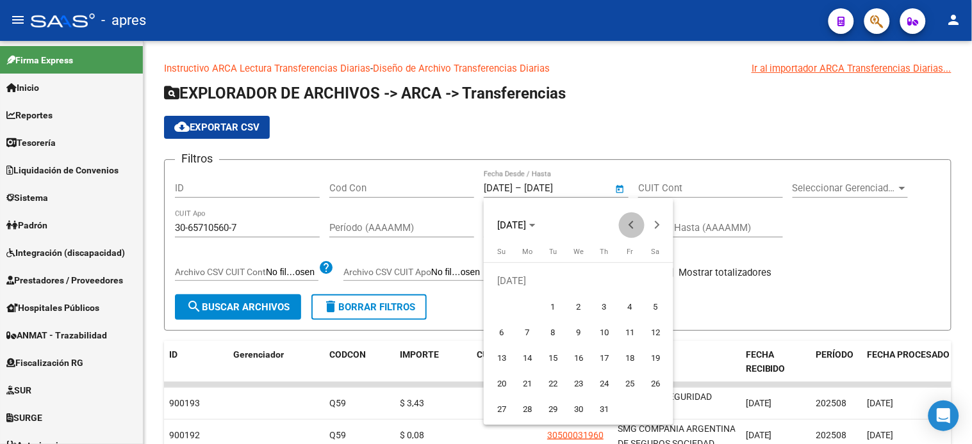
click at [630, 227] on span "Previous month" at bounding box center [632, 226] width 26 height 26
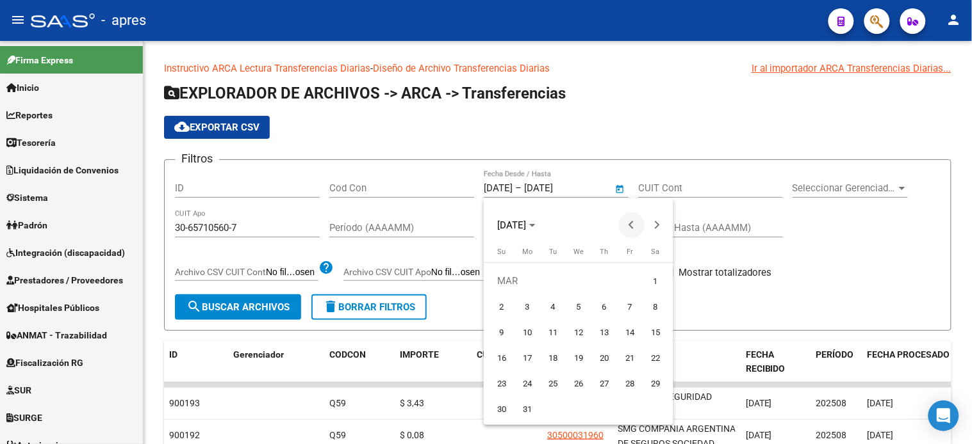
click at [630, 227] on span "Previous month" at bounding box center [632, 226] width 26 height 26
click at [582, 277] on span "1" at bounding box center [578, 281] width 23 height 23
type input "01/01/2025"
click at [660, 225] on span "Next month" at bounding box center [657, 226] width 26 height 26
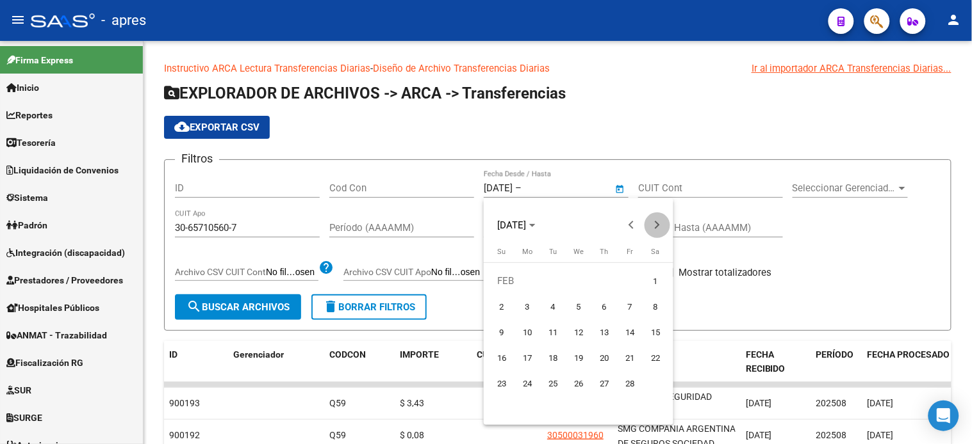
click at [660, 225] on span "Next month" at bounding box center [657, 226] width 26 height 26
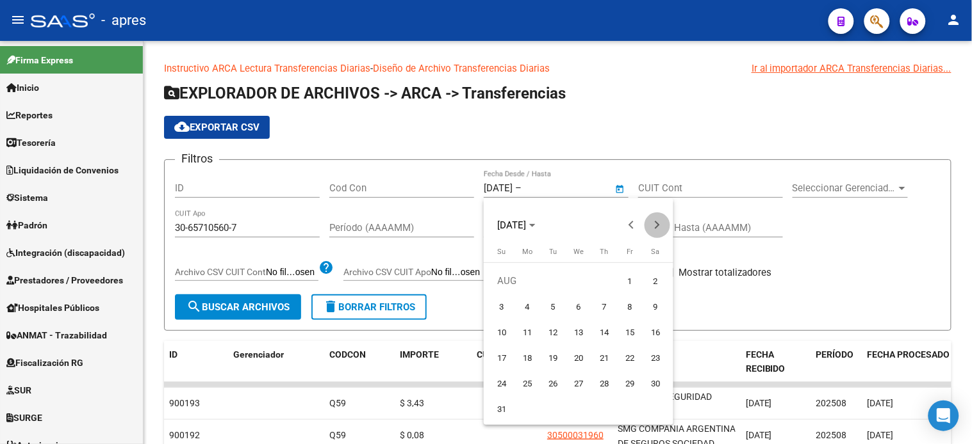
click at [660, 225] on span "Next month" at bounding box center [657, 226] width 26 height 26
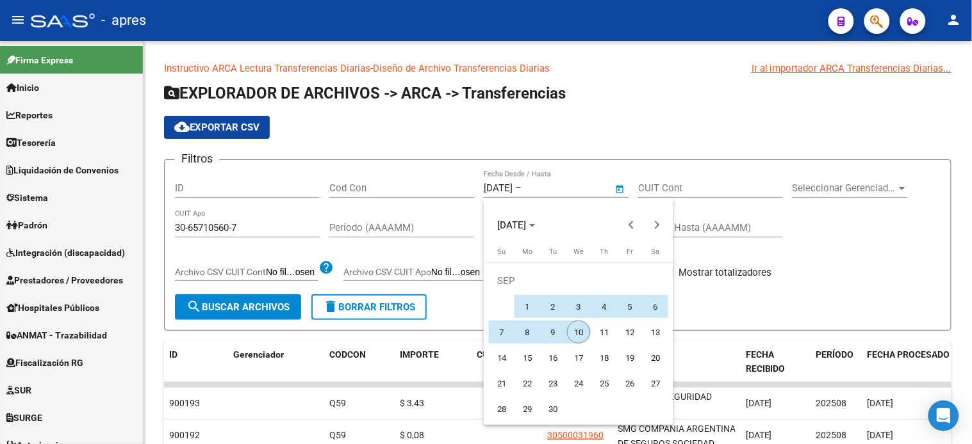
drag, startPoint x: 581, startPoint y: 334, endPoint x: 143, endPoint y: 329, distance: 437.4
click at [580, 334] on span "10" at bounding box center [578, 332] width 23 height 23
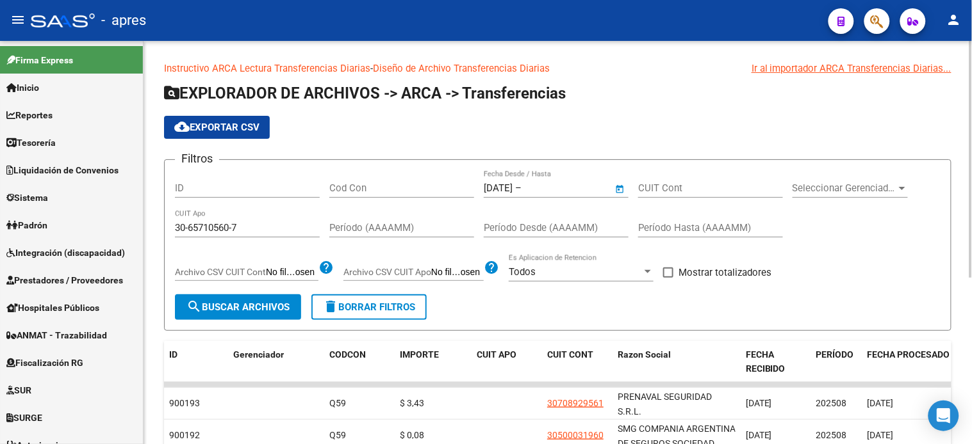
type input "10/09/2025"
click at [204, 316] on button "search Buscar Archivos" at bounding box center [238, 308] width 126 height 26
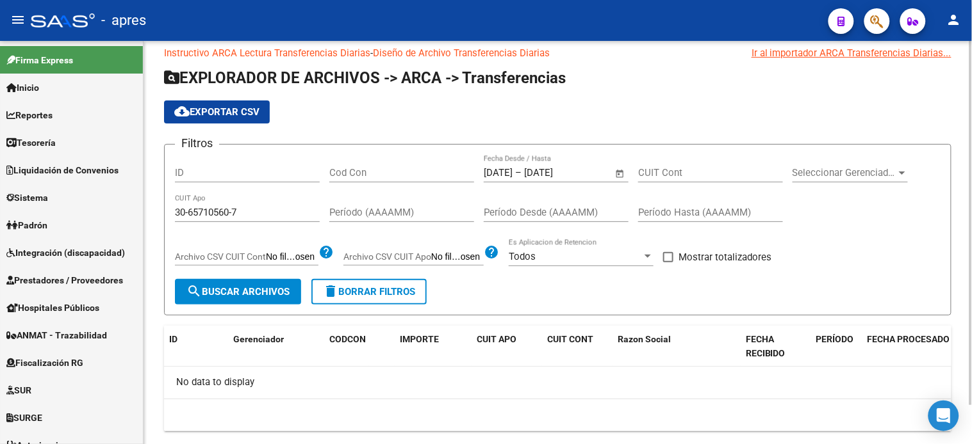
scroll to position [42, 0]
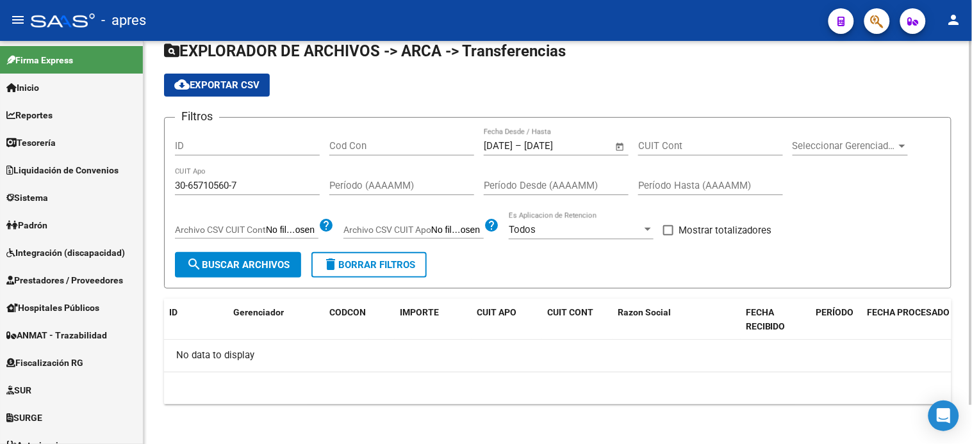
click at [238, 186] on input "30-65710560-7" at bounding box center [247, 186] width 145 height 12
paste input "20-22079967-1"
type input "20-22079967-1"
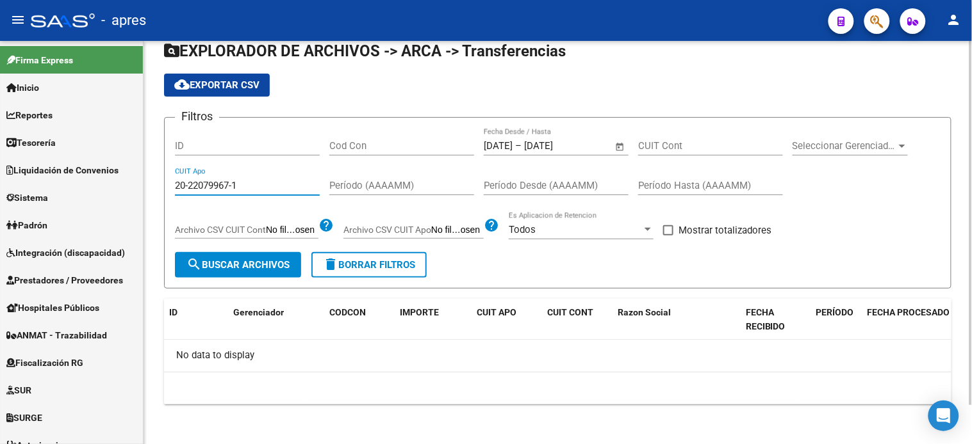
click at [236, 257] on button "search Buscar Archivos" at bounding box center [238, 265] width 126 height 26
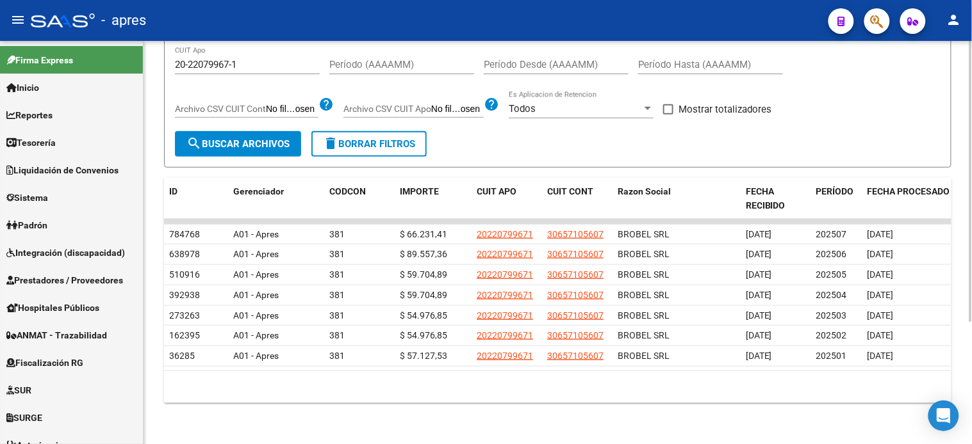
scroll to position [175, 0]
drag, startPoint x: 682, startPoint y: 432, endPoint x: 759, endPoint y: 434, distance: 76.9
click at [759, 434] on div "Instructivo ARCA Lectura Transferencias Diarias - Diseño de Archivo Transferenc…" at bounding box center [557, 161] width 828 height 567
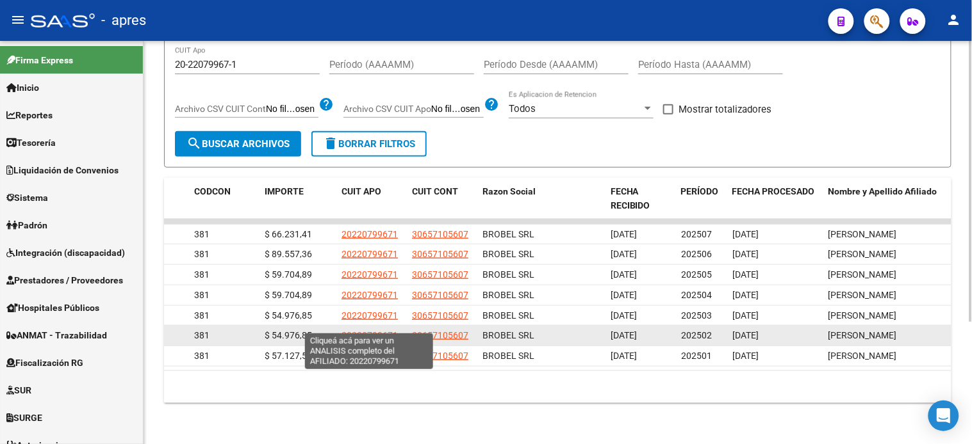
click at [375, 330] on span "20220799671" at bounding box center [369, 335] width 56 height 10
copy div
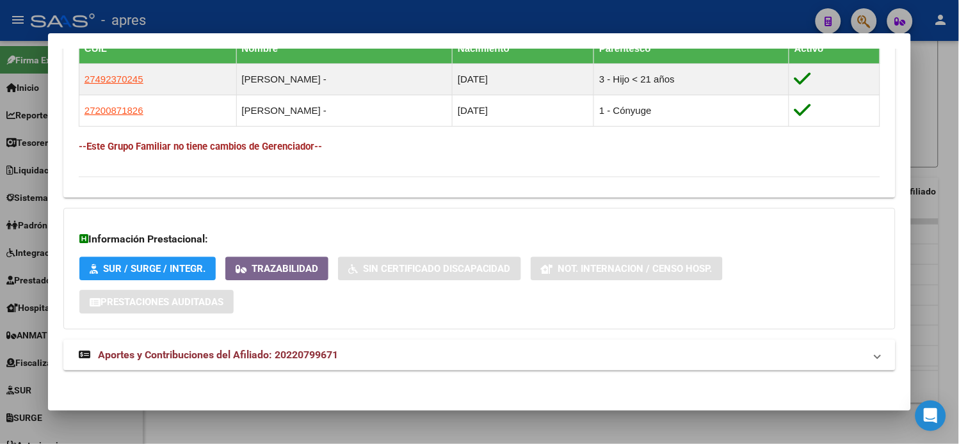
scroll to position [737, 0]
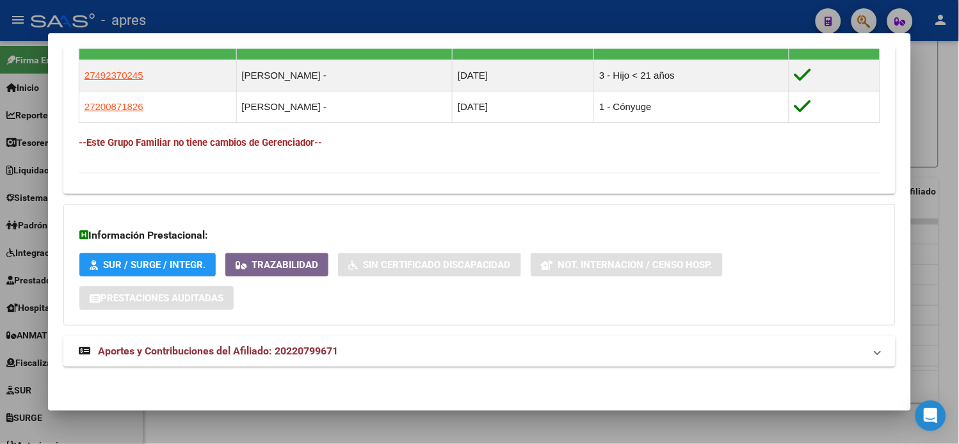
click at [289, 344] on strong "Aportes y Contribuciones del Afiliado: 20220799671" at bounding box center [208, 351] width 259 height 15
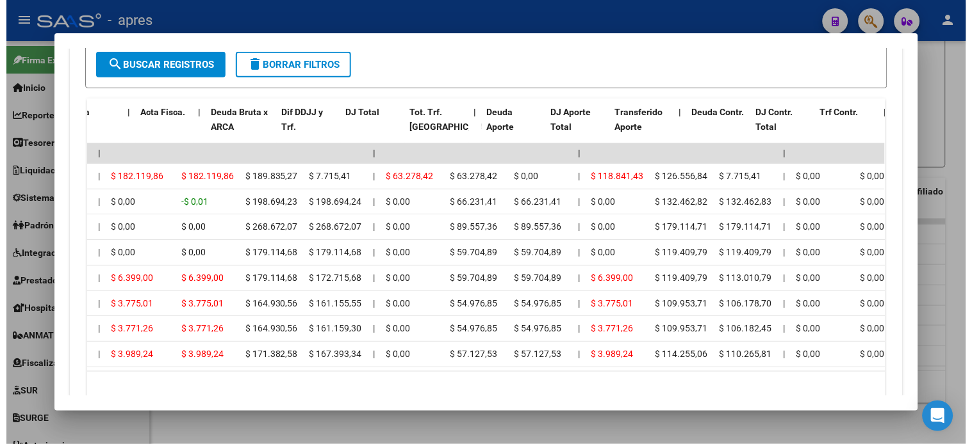
scroll to position [0, 0]
